Goal: Transaction & Acquisition: Download file/media

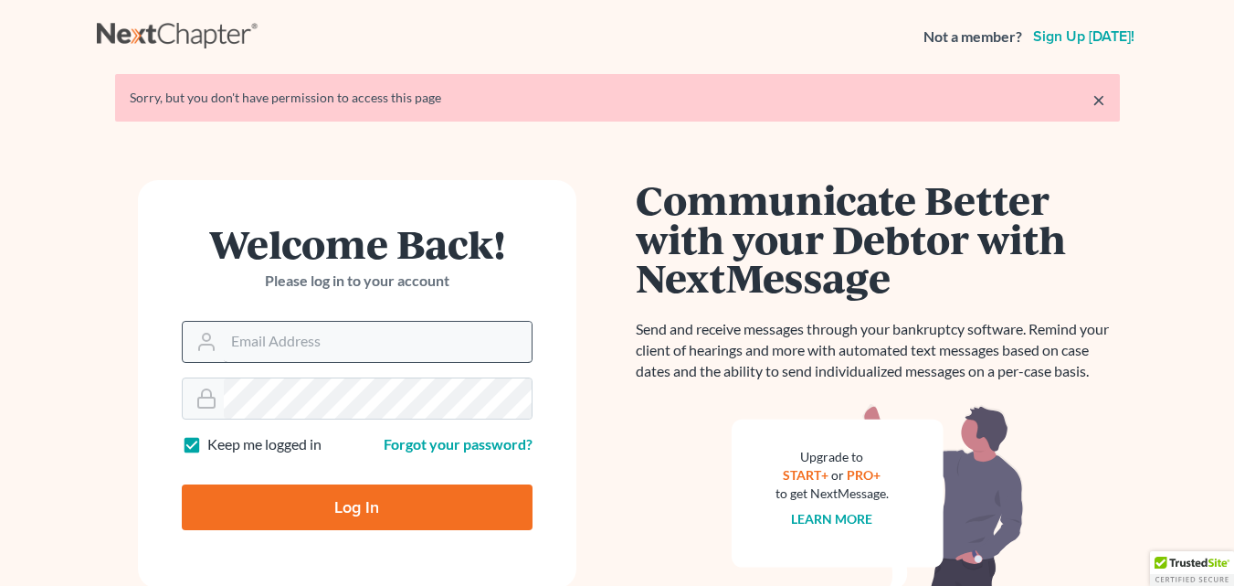
type input "[PERSON_NAME][EMAIL_ADDRESS][DOMAIN_NAME]"
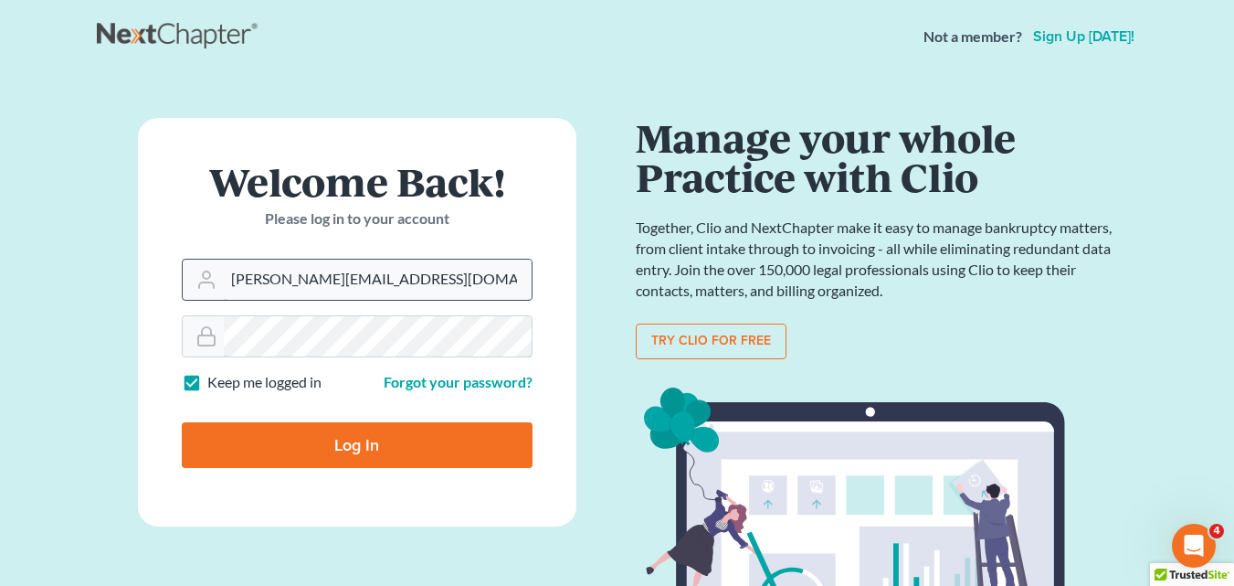
click at [182, 422] on input "Log In" at bounding box center [357, 445] width 351 height 46
type input "Thinking..."
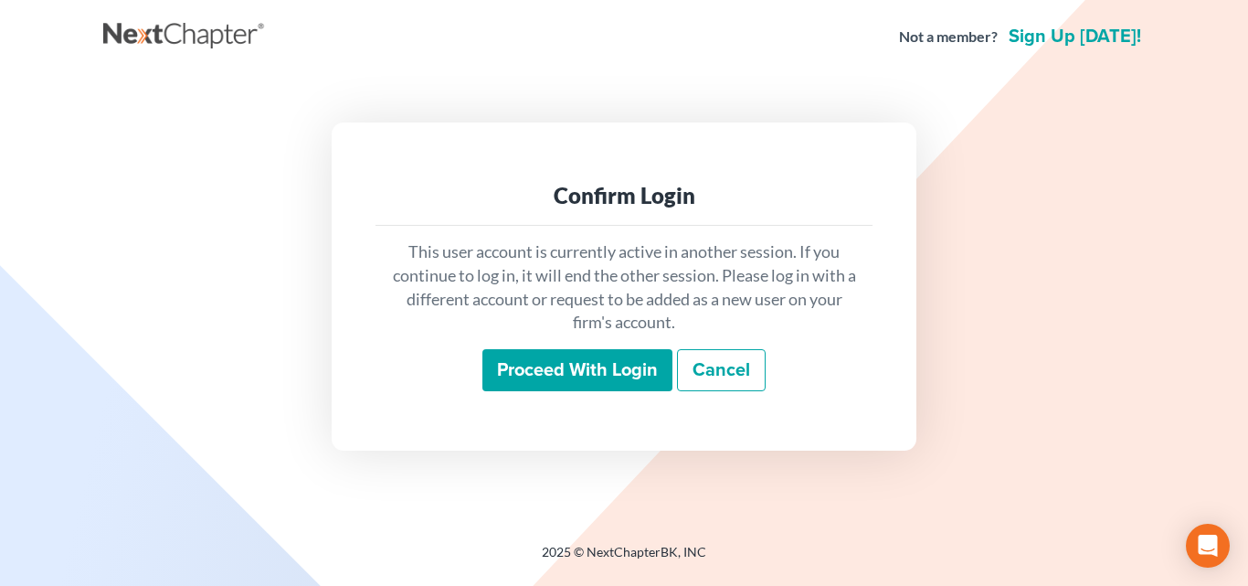
click at [597, 374] on input "Proceed with login" at bounding box center [577, 370] width 190 height 42
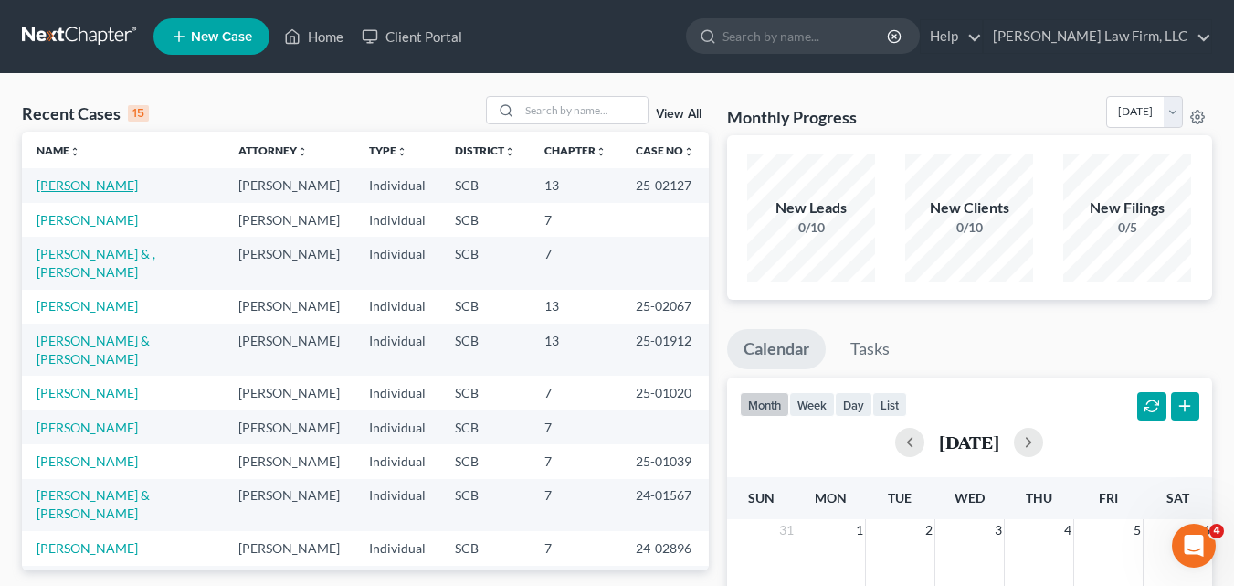
click at [99, 190] on link "Dewitt, Patrick" at bounding box center [87, 185] width 101 height 16
select select "6"
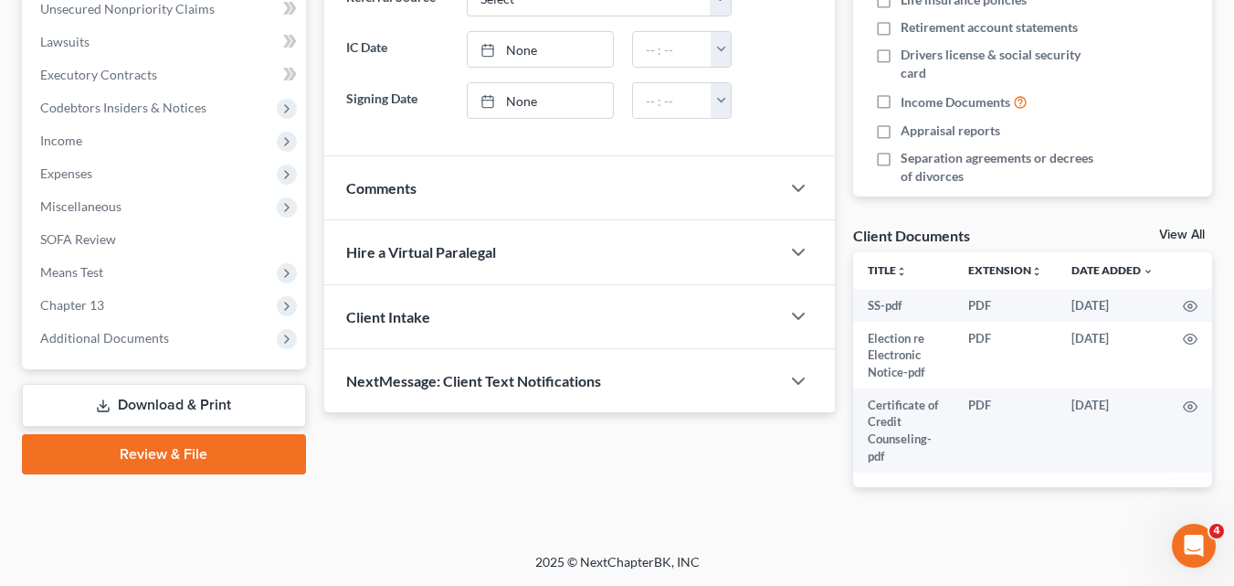
click at [224, 404] on link "Download & Print" at bounding box center [164, 405] width 284 height 43
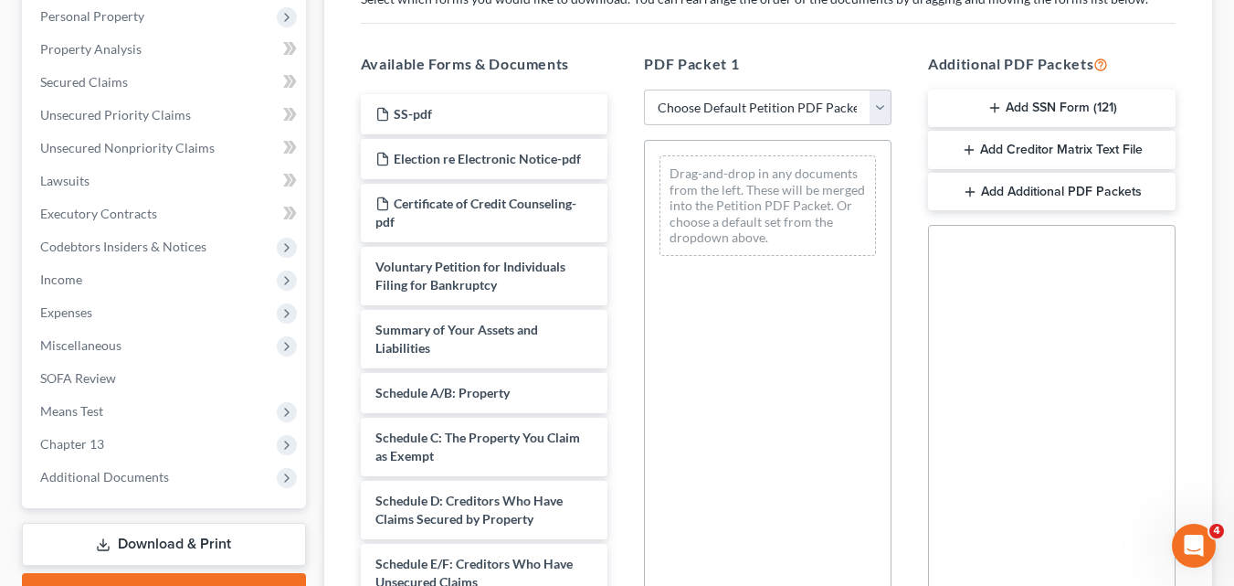
scroll to position [365, 0]
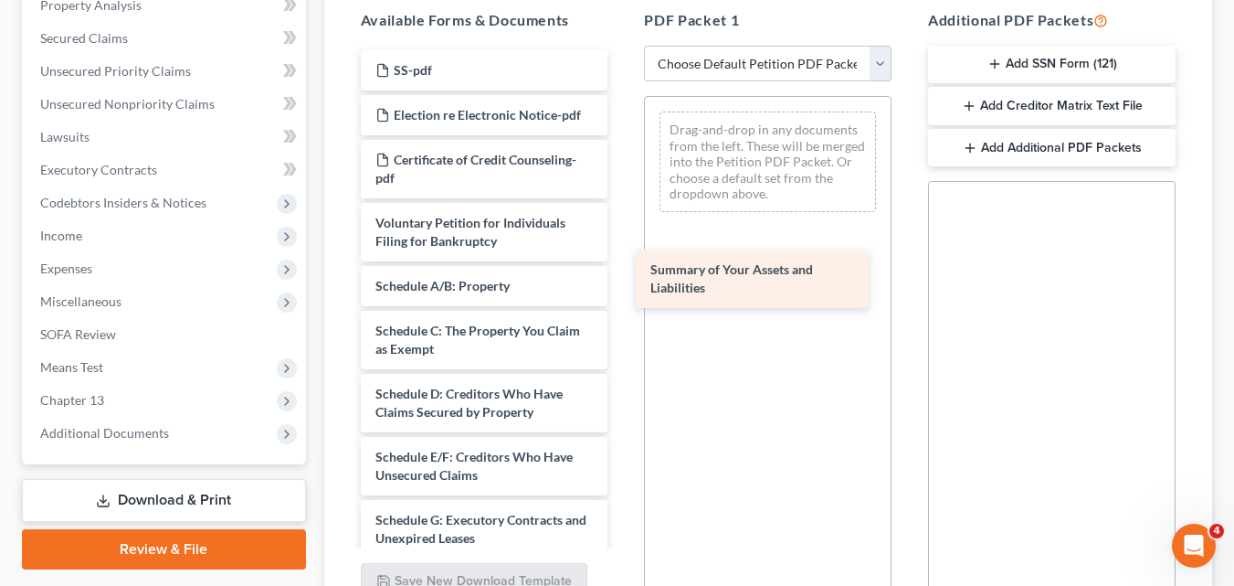
drag, startPoint x: 470, startPoint y: 296, endPoint x: 745, endPoint y: 280, distance: 275.4
click at [623, 280] on div "Summary of Your Assets and Liabilities SS-pdf Election re Electronic Notice-pdf…" at bounding box center [484, 573] width 277 height 1047
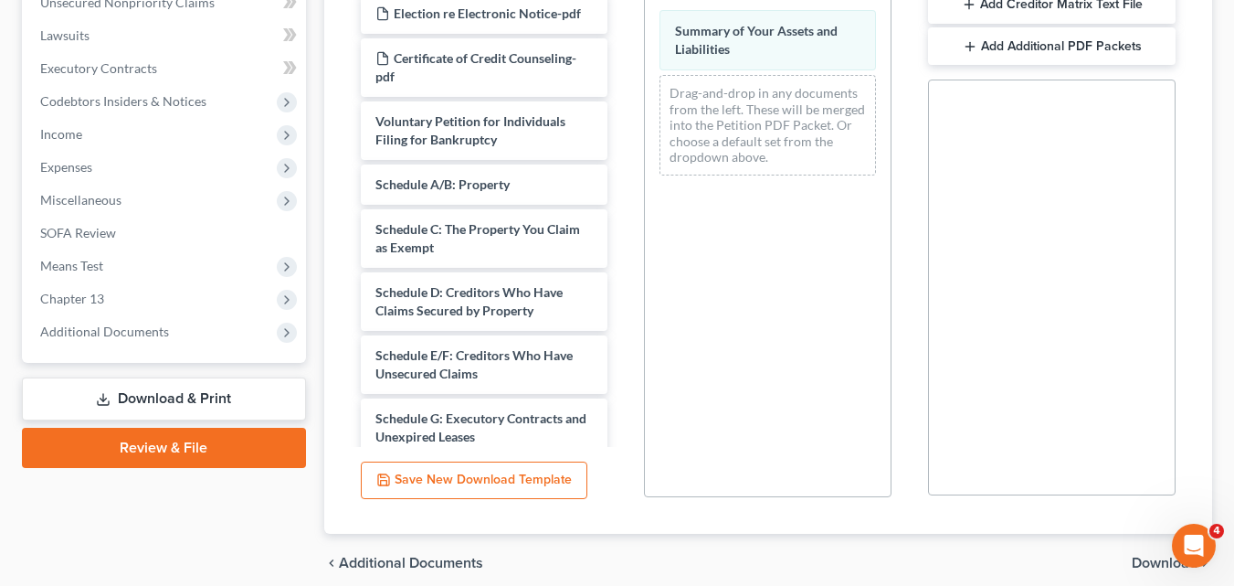
scroll to position [543, 0]
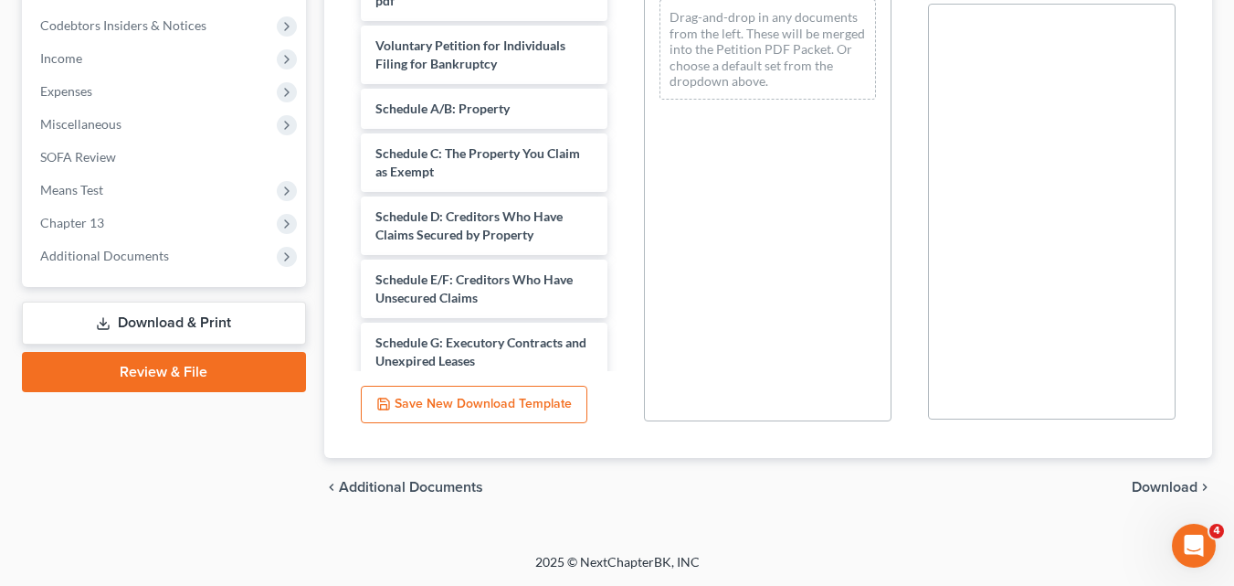
click at [1167, 491] on span "Download" at bounding box center [1165, 487] width 66 height 15
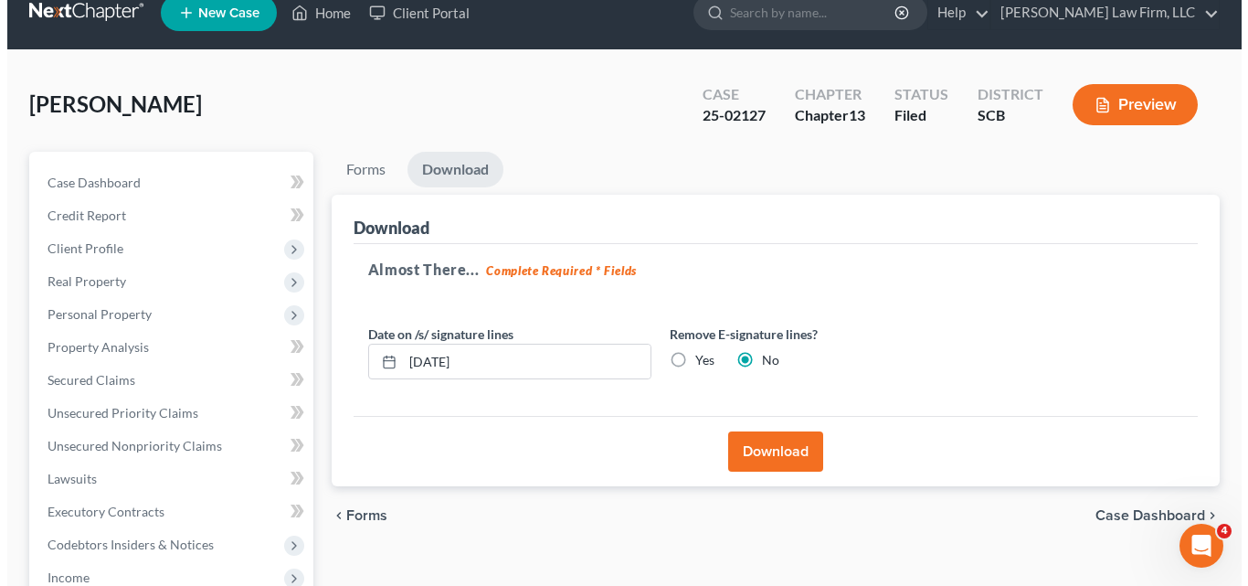
scroll to position [0, 0]
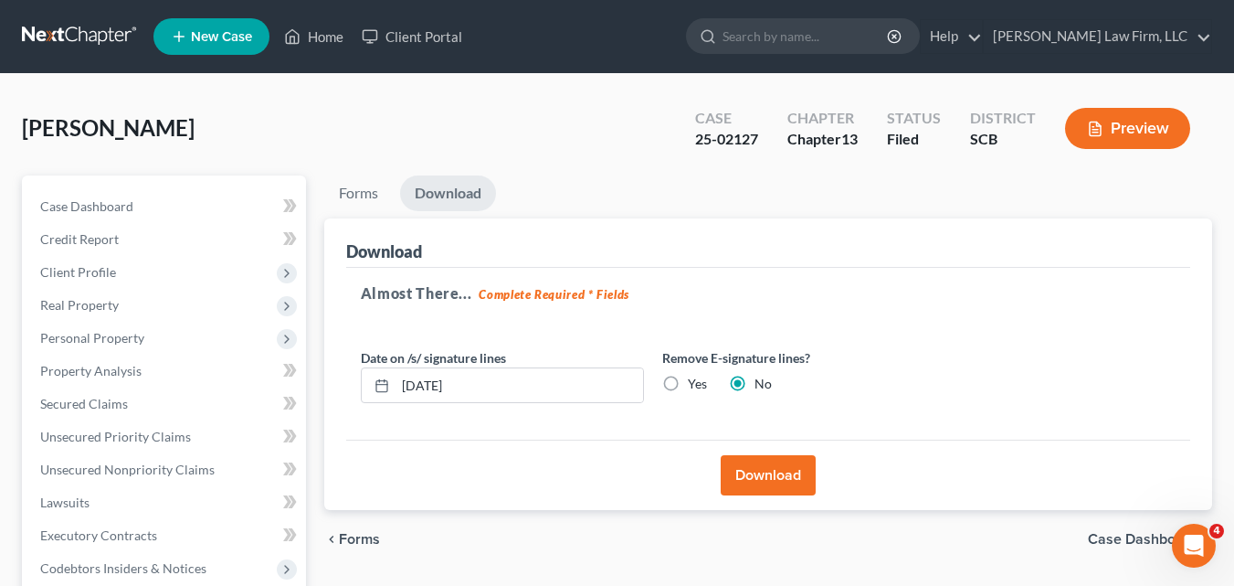
click at [803, 483] on button "Download" at bounding box center [768, 475] width 95 height 40
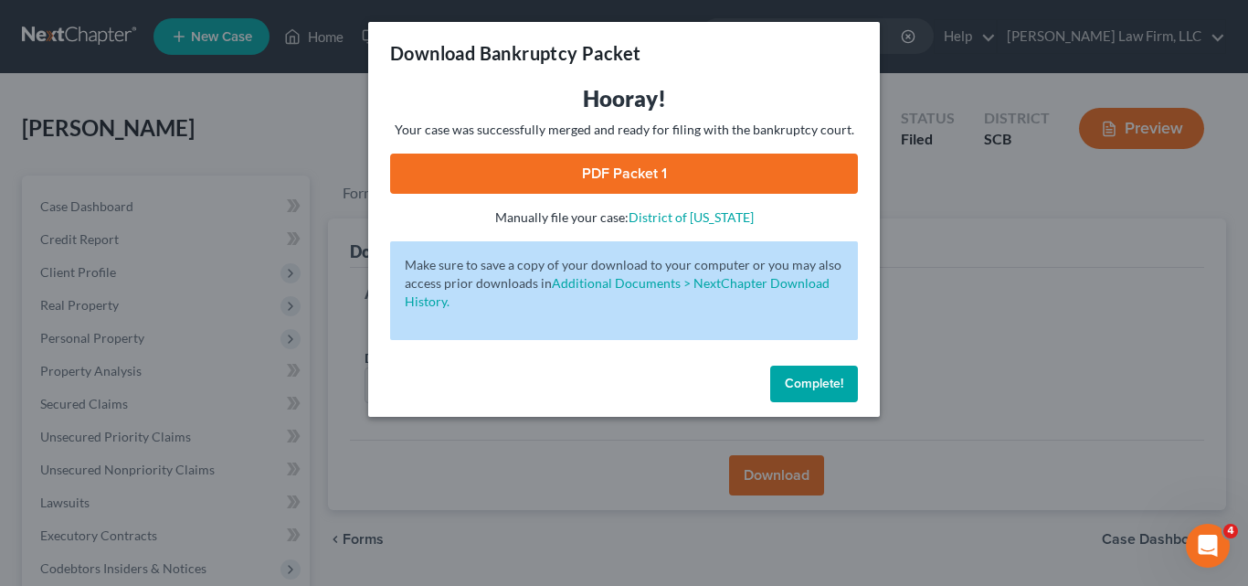
click at [627, 170] on link "PDF Packet 1" at bounding box center [624, 173] width 468 height 40
